Goal: Information Seeking & Learning: Learn about a topic

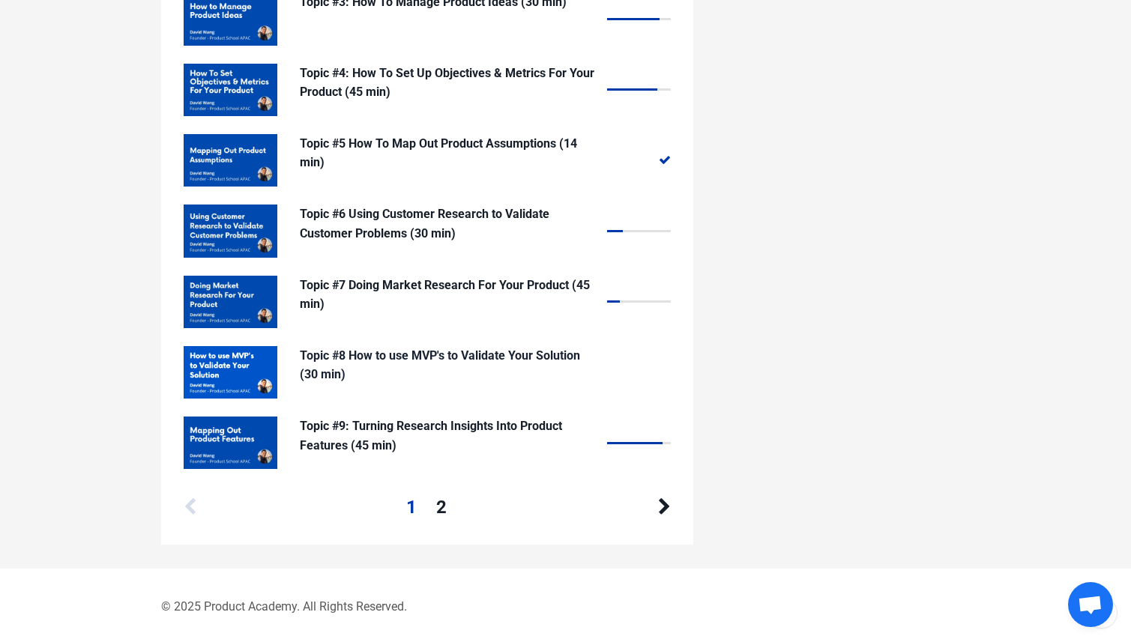
scroll to position [1508, 0]
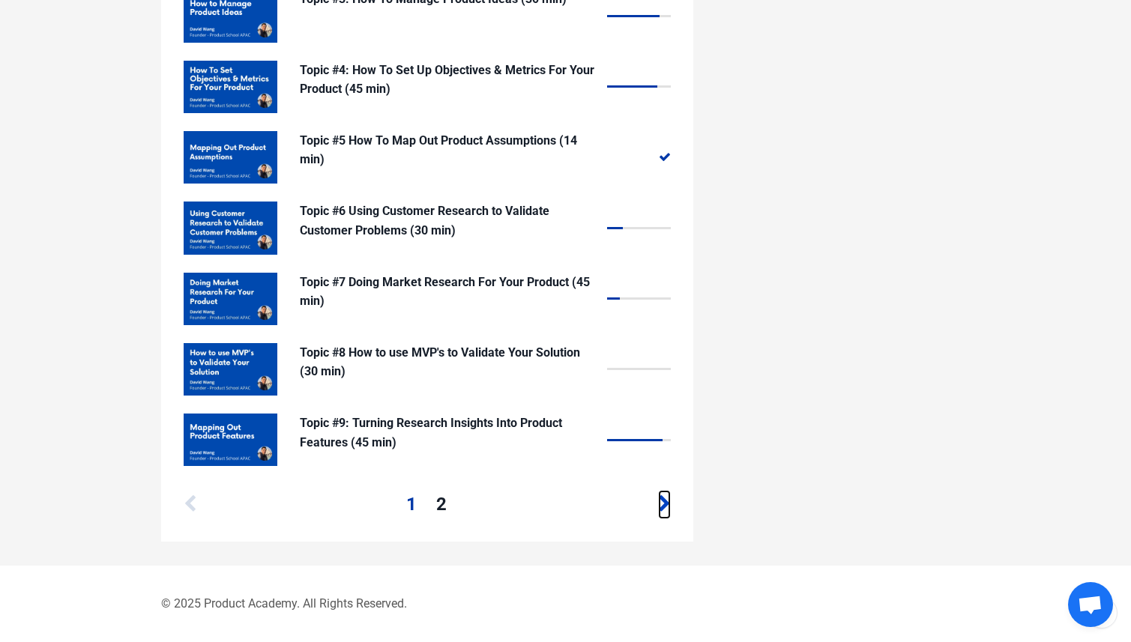
click at [665, 507] on icon at bounding box center [664, 504] width 13 height 18
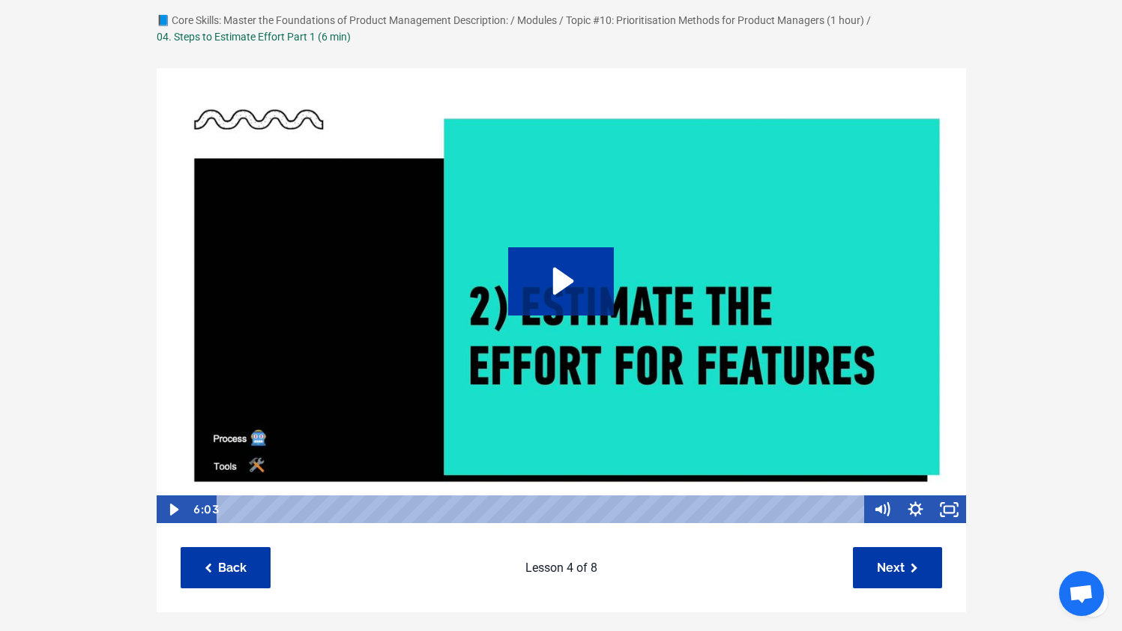
scroll to position [100, 0]
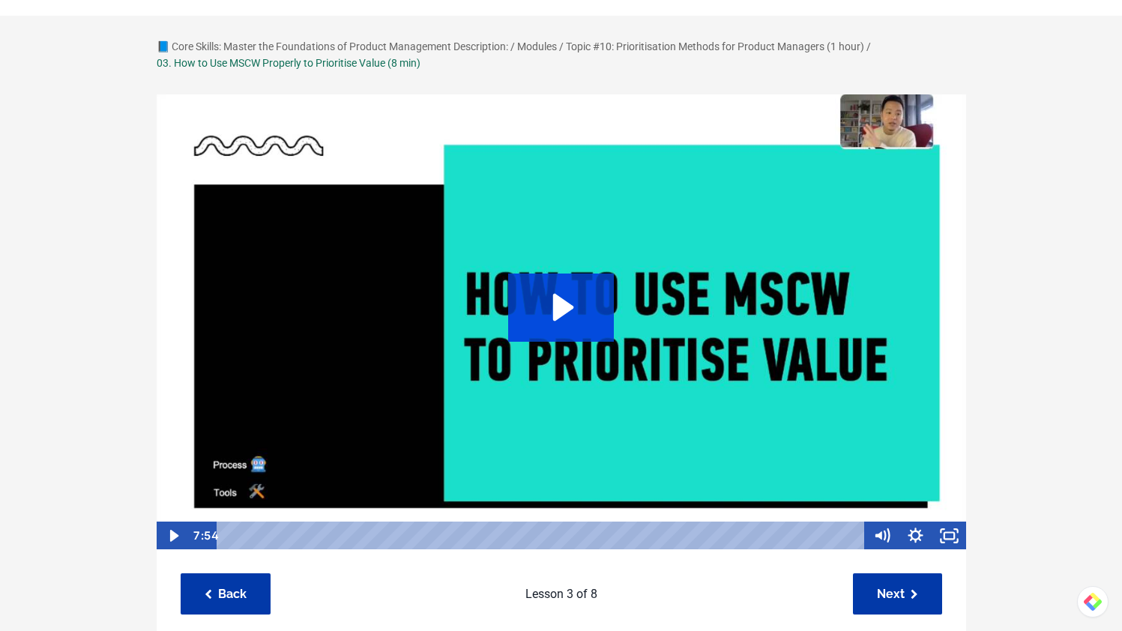
click at [575, 316] on icon "Play Video: sites/127338/video/jZlqD8RmSiyMypt95Ous_03._How_to_Use_MSCW_to_Prio…" at bounding box center [561, 307] width 106 height 67
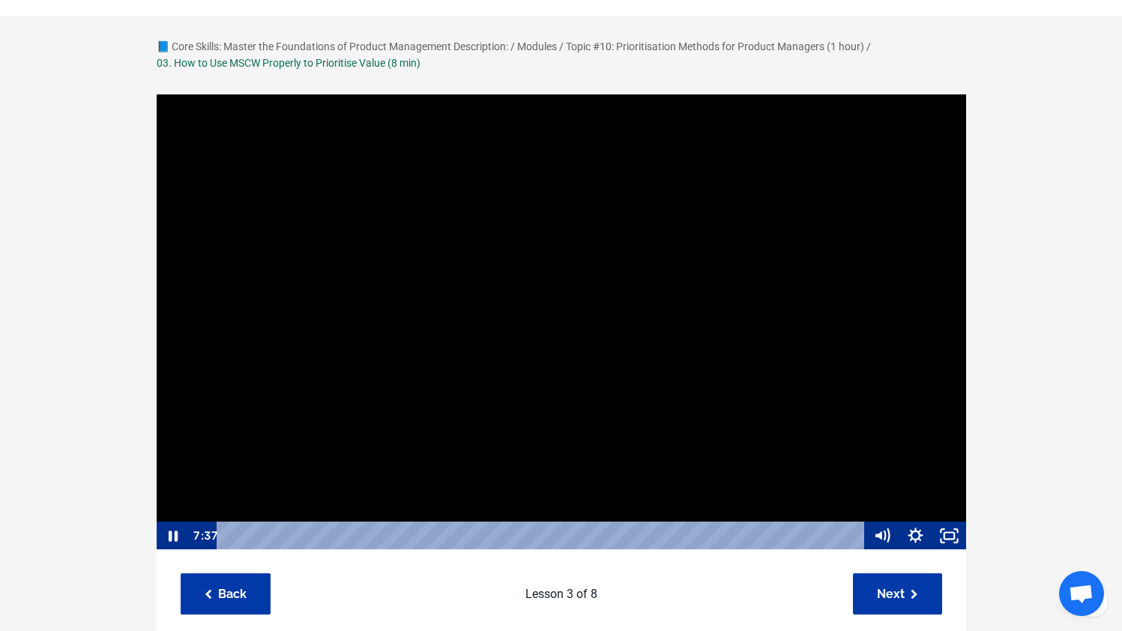
click at [834, 533] on div "Playbar" at bounding box center [543, 536] width 628 height 28
click at [913, 534] on icon "Show settings menu" at bounding box center [915, 535] width 34 height 28
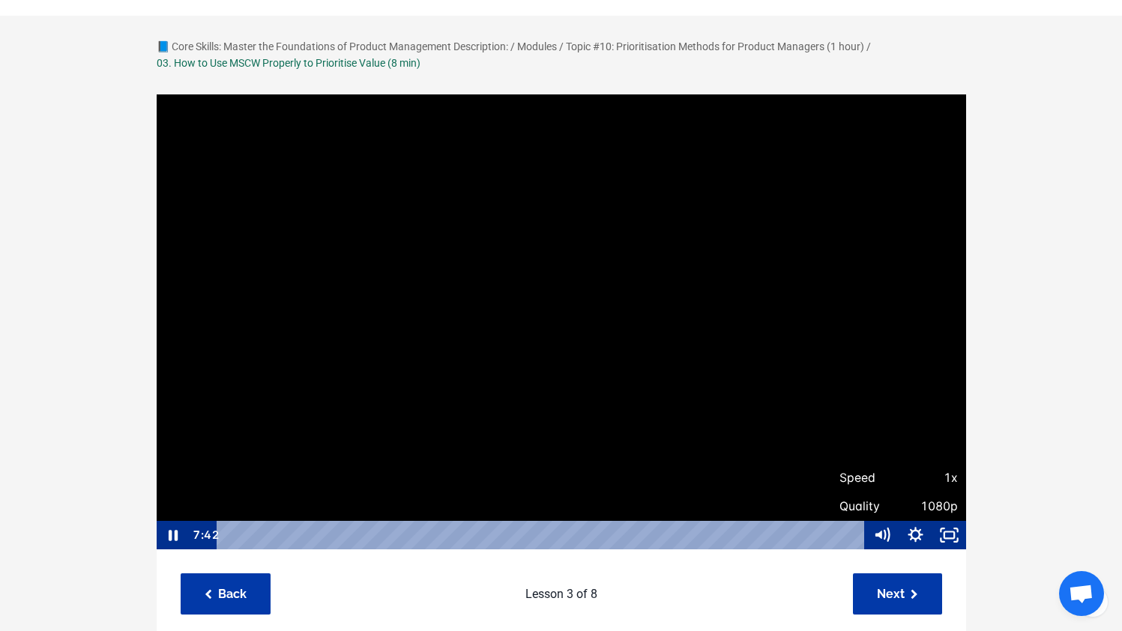
click at [1033, 389] on div "📘 Core Skills: Master the Foundations of Product Management Description: / Modu…" at bounding box center [561, 633] width 1122 height 1234
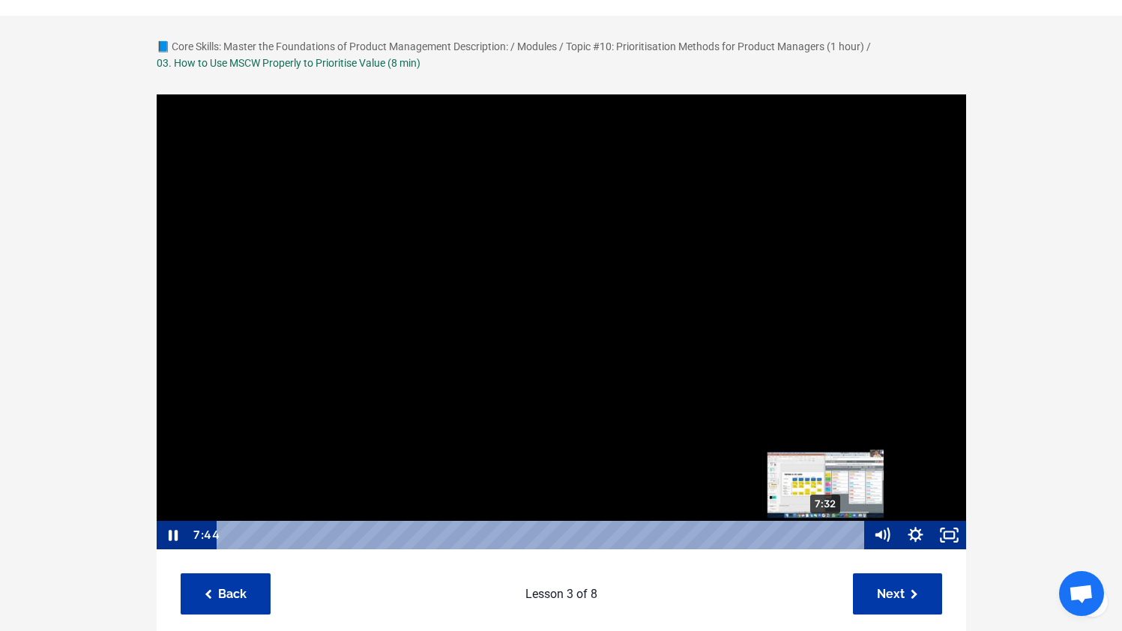
click at [824, 533] on div "7:32" at bounding box center [543, 535] width 628 height 28
click at [809, 537] on div "7:20" at bounding box center [543, 535] width 628 height 28
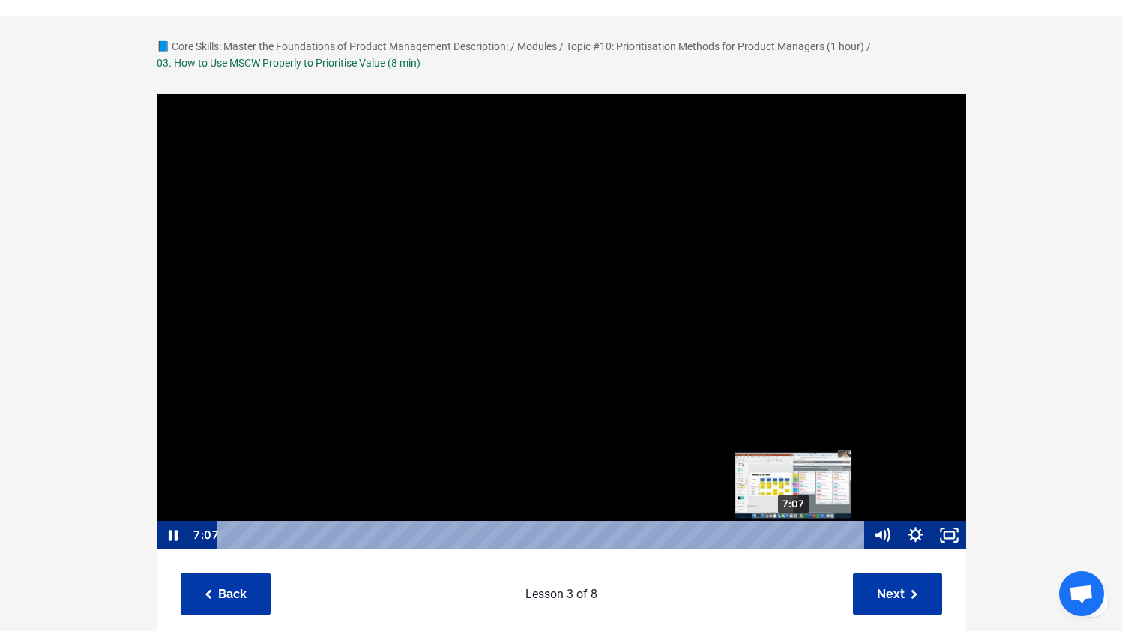
click at [794, 540] on div "7:07" at bounding box center [543, 535] width 628 height 28
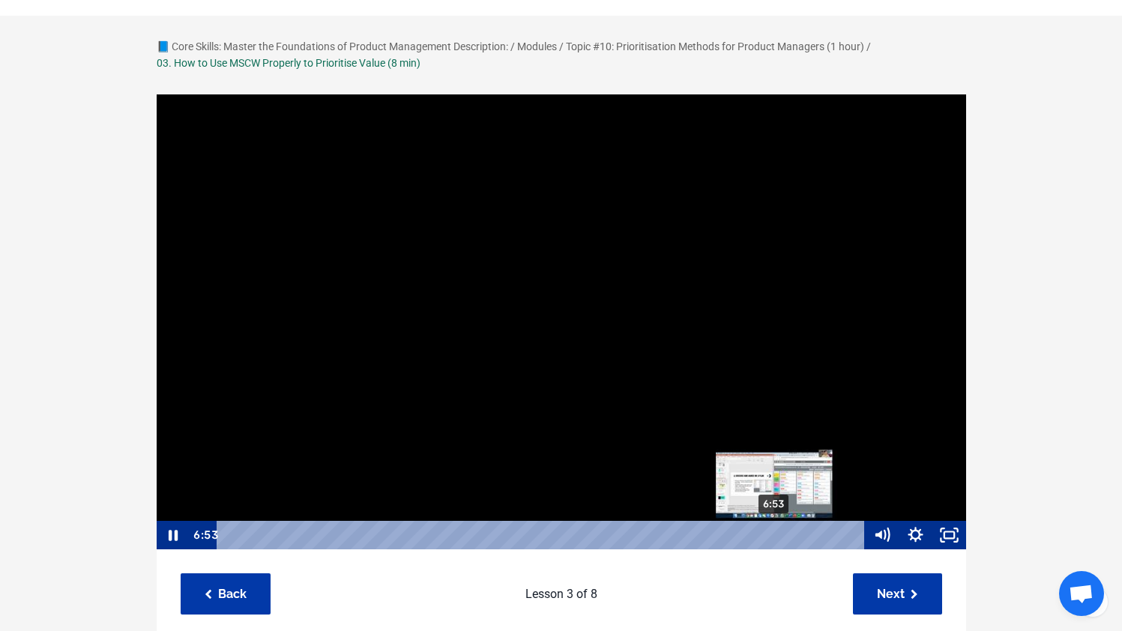
click at [775, 538] on div "6:53" at bounding box center [543, 535] width 628 height 28
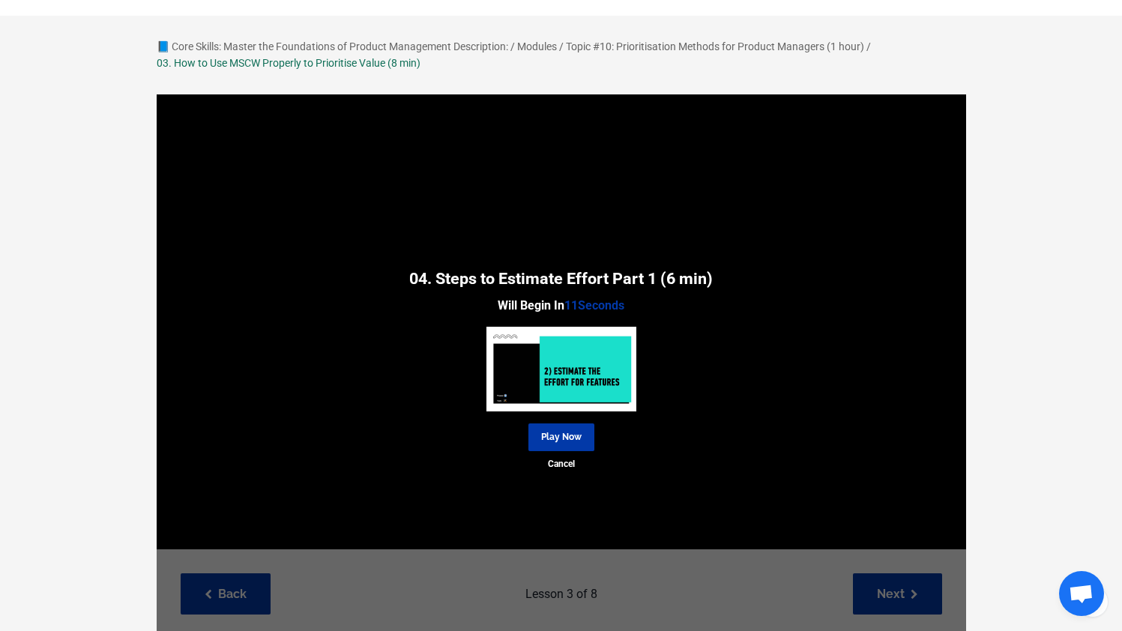
click at [1029, 261] on div "📘 Core Skills: Master the Foundations of Product Management Description: / Modu…" at bounding box center [561, 633] width 1122 height 1234
click at [560, 435] on link "Play Now" at bounding box center [561, 437] width 66 height 28
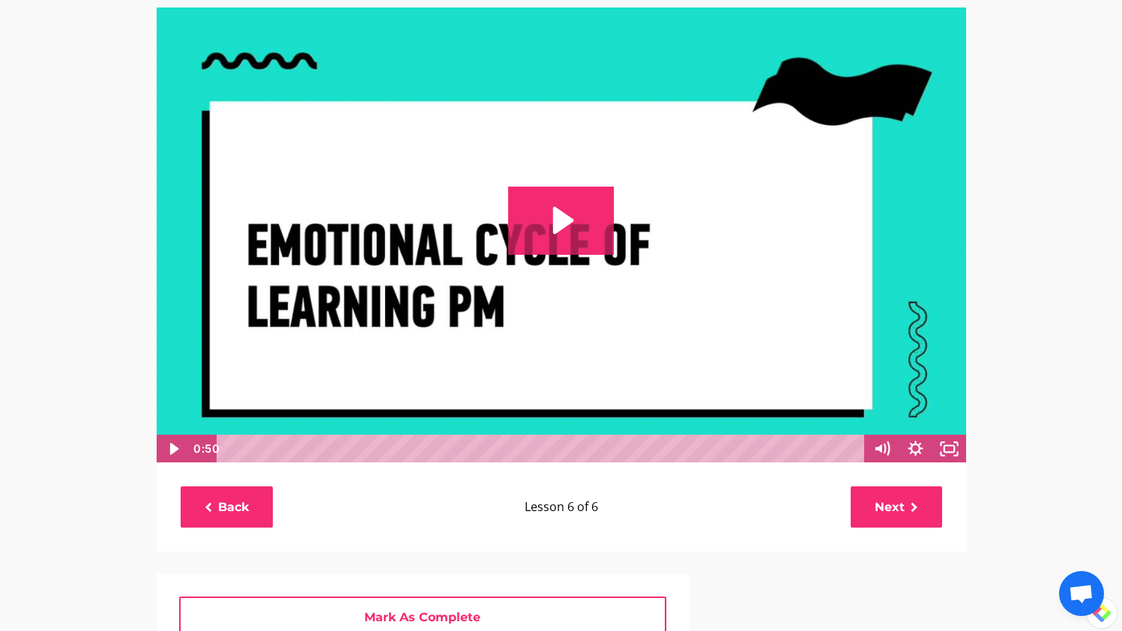
scroll to position [154, 0]
